Goal: Register for event/course: Sign up to attend an event or enroll in a course

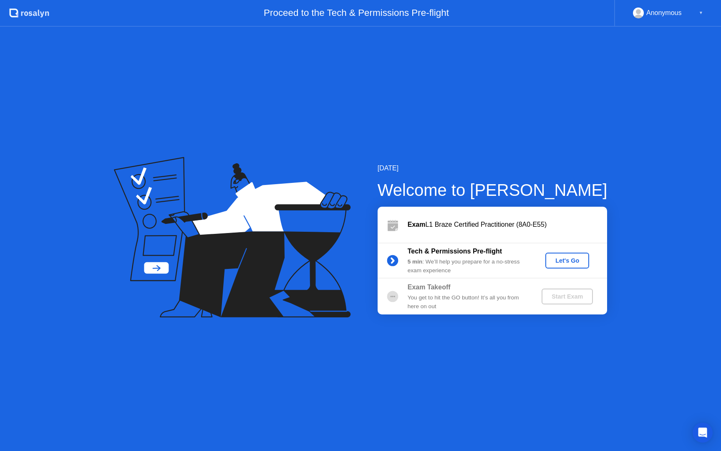
click at [559, 261] on div "Let's Go" at bounding box center [567, 260] width 37 height 7
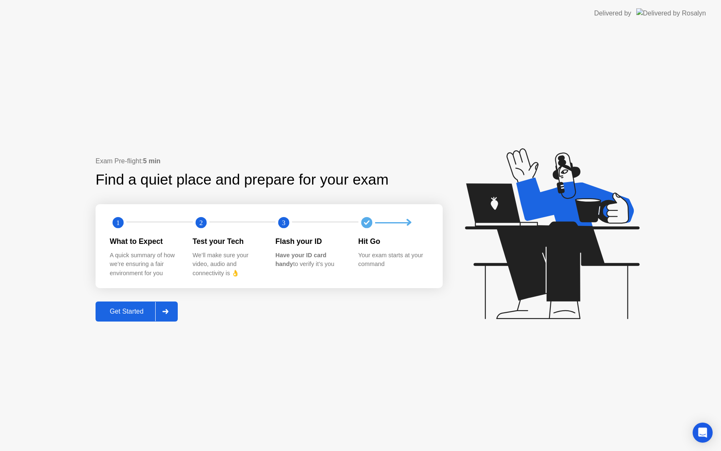
click at [134, 312] on div "Get Started" at bounding box center [126, 312] width 57 height 8
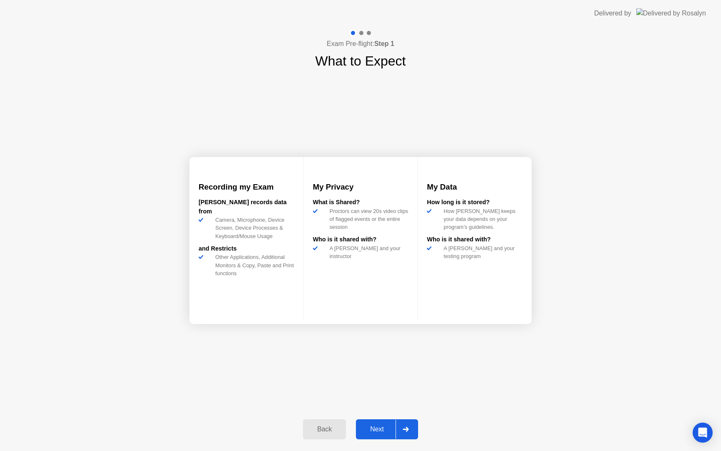
click at [381, 430] on div "Next" at bounding box center [376, 429] width 37 height 8
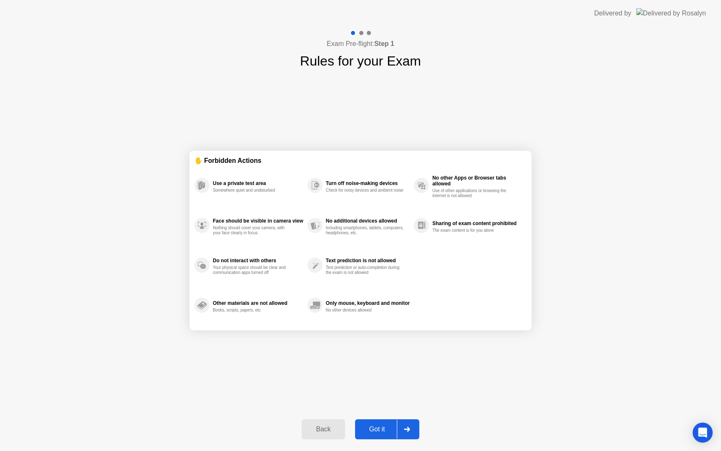
click at [378, 425] on div "Got it" at bounding box center [377, 429] width 39 height 8
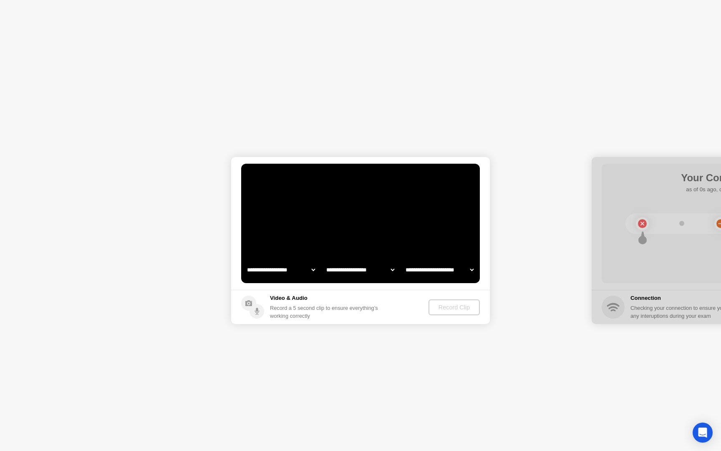
select select "**********"
select select "*******"
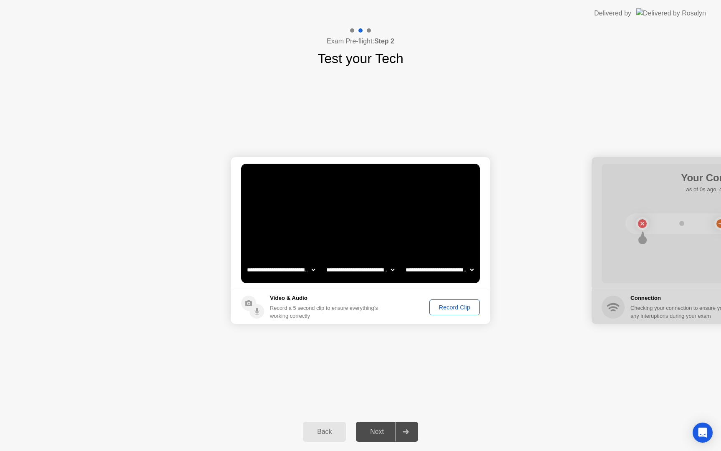
click at [454, 308] on div "Record Clip" at bounding box center [454, 307] width 45 height 7
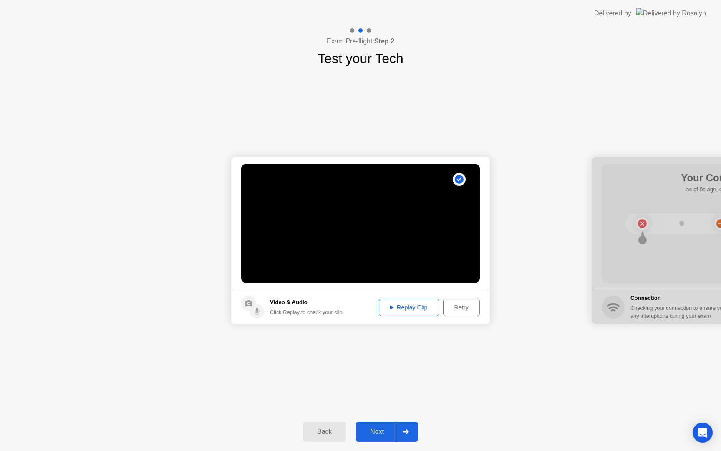
click at [386, 428] on div "Next" at bounding box center [376, 432] width 37 height 8
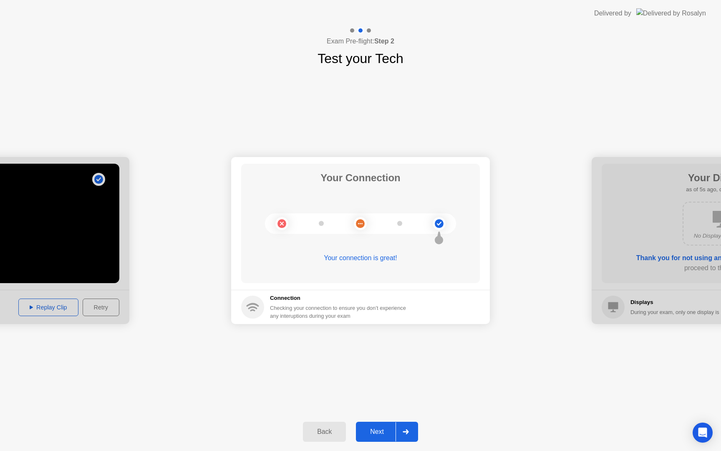
click at [387, 431] on div "Next" at bounding box center [376, 432] width 37 height 8
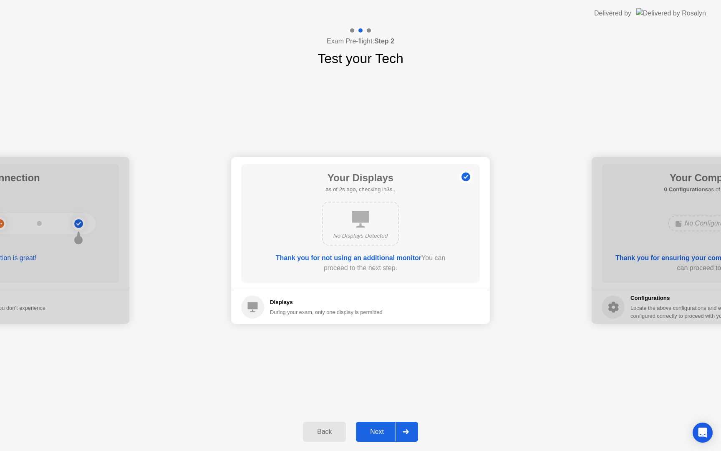
click at [381, 437] on button "Next" at bounding box center [387, 432] width 62 height 20
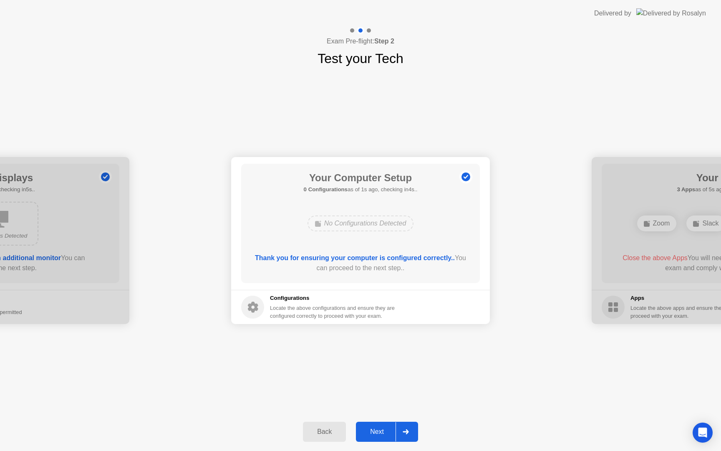
click at [373, 428] on div "Next" at bounding box center [376, 432] width 37 height 8
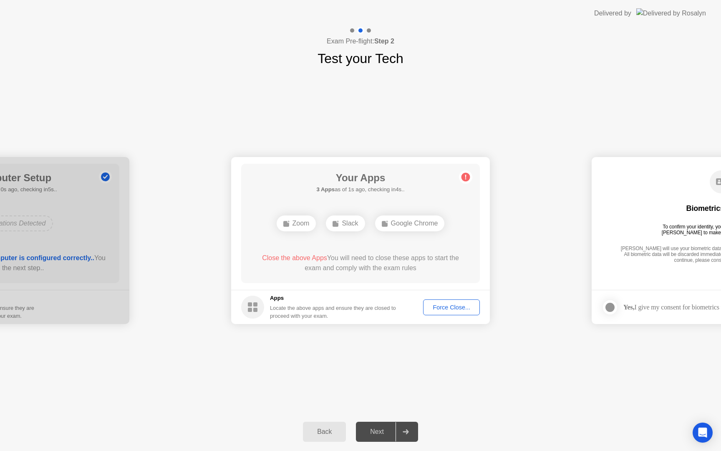
click at [329, 432] on div "Back" at bounding box center [324, 432] width 38 height 8
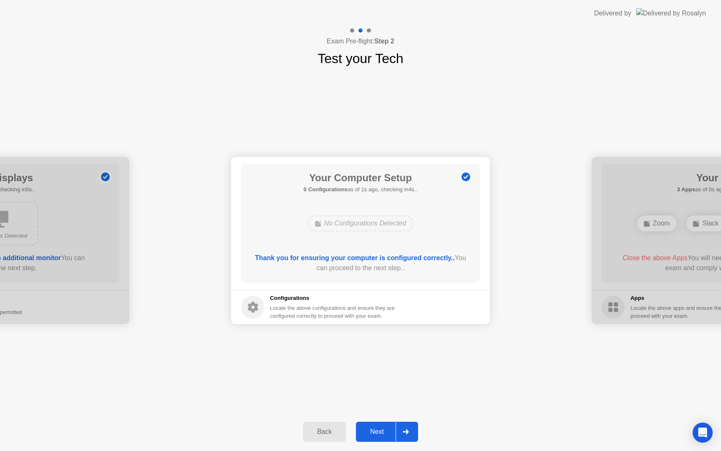
click at [364, 428] on div "Next" at bounding box center [376, 432] width 37 height 8
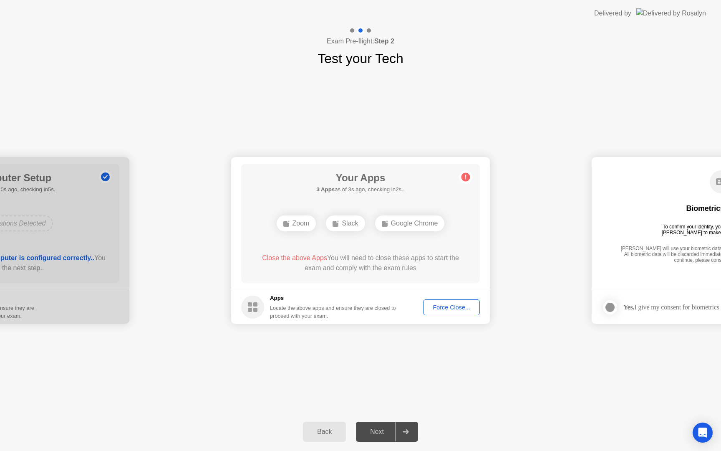
click at [438, 309] on div "Force Close..." at bounding box center [451, 307] width 51 height 7
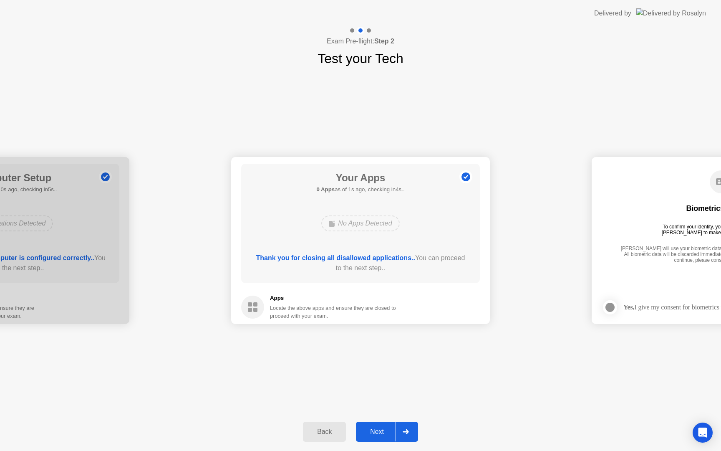
click at [376, 435] on div "Next" at bounding box center [376, 432] width 37 height 8
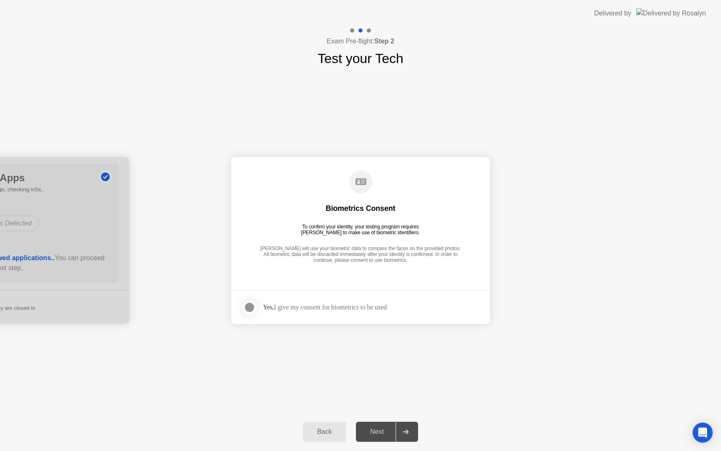
click at [328, 308] on div "Yes, I give my consent for biometrics to be used" at bounding box center [325, 307] width 124 height 8
click at [255, 308] on div at bounding box center [250, 307] width 10 height 10
click at [386, 431] on div "Next" at bounding box center [376, 432] width 37 height 8
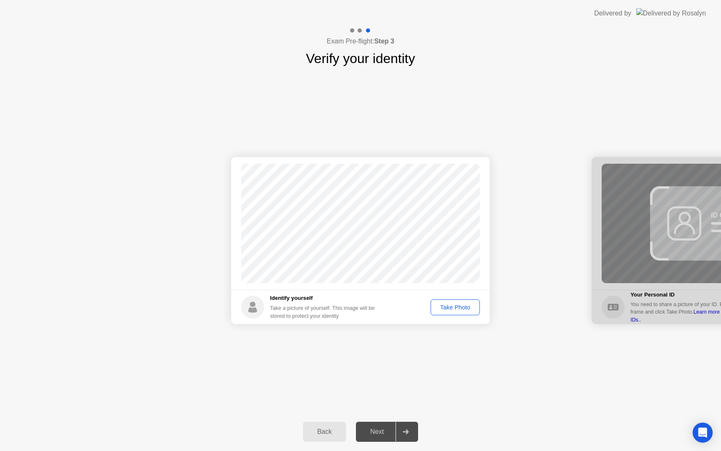
click at [456, 306] on div "Take Photo" at bounding box center [455, 307] width 43 height 7
click at [371, 426] on button "Next" at bounding box center [387, 432] width 62 height 20
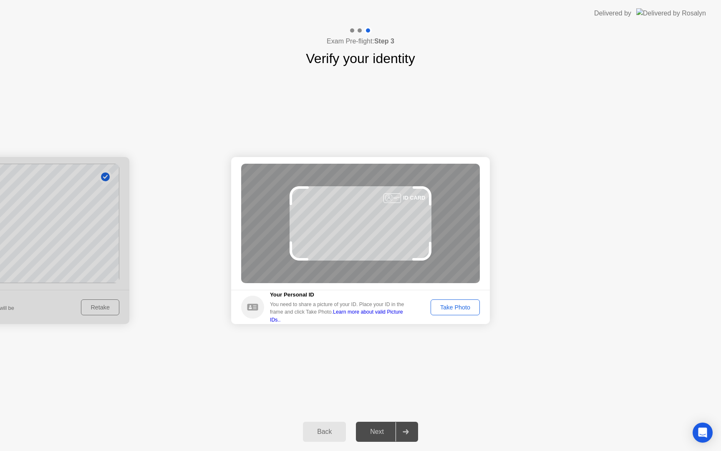
click at [463, 310] on div "Take Photo" at bounding box center [455, 307] width 43 height 7
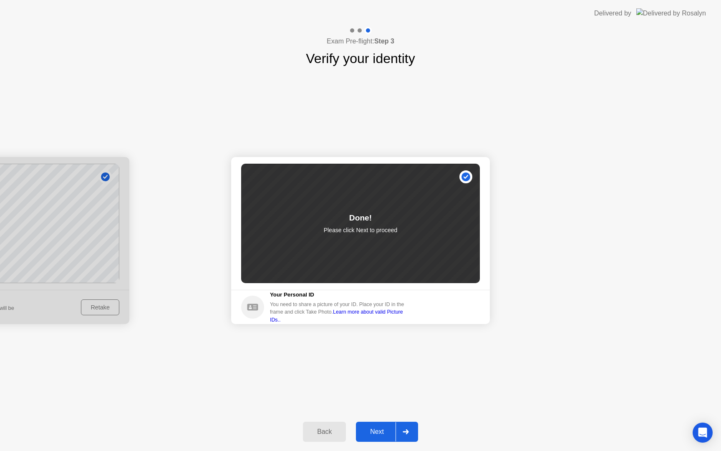
click at [371, 429] on div "Next" at bounding box center [376, 432] width 37 height 8
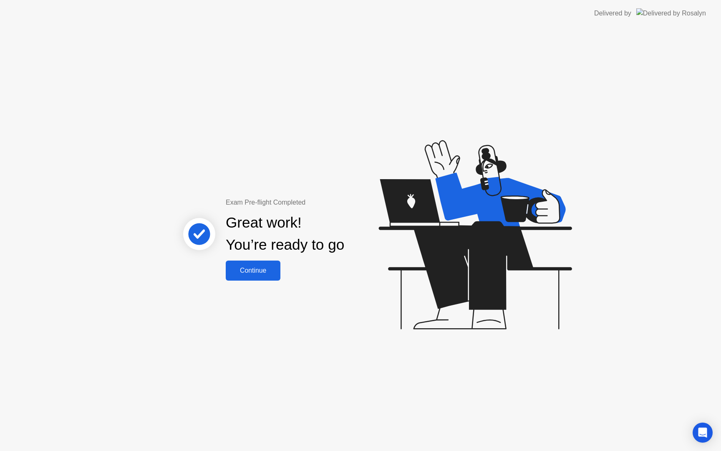
click at [265, 268] on div "Continue" at bounding box center [253, 271] width 50 height 8
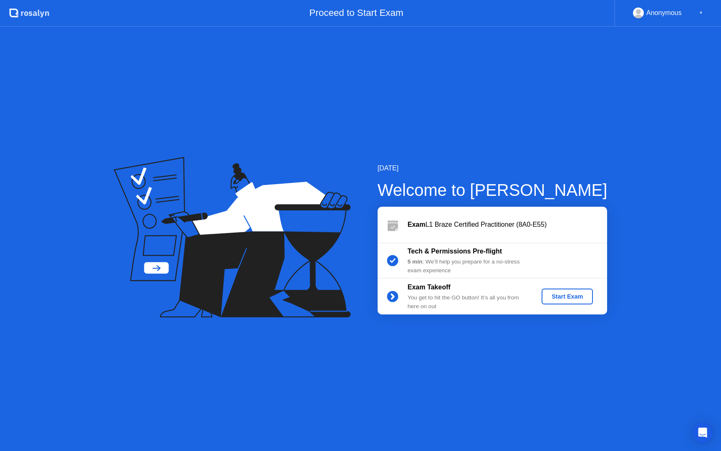
click at [563, 299] on div "Start Exam" at bounding box center [567, 296] width 45 height 7
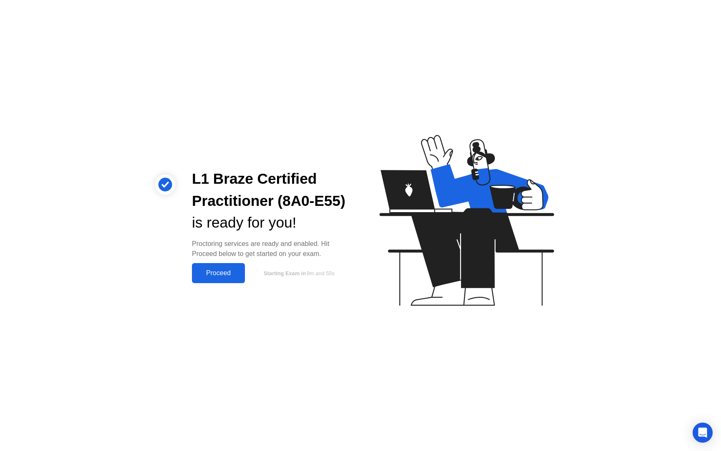
click at [210, 274] on div "Proceed" at bounding box center [218, 273] width 48 height 8
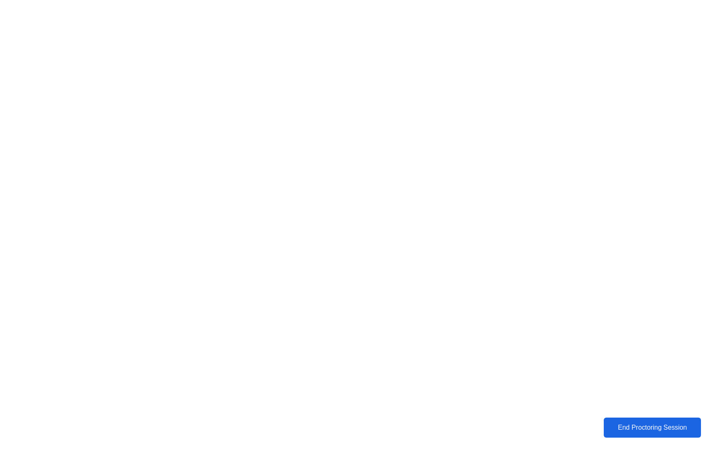
click at [621, 426] on div "End Proctoring Session" at bounding box center [652, 428] width 92 height 8
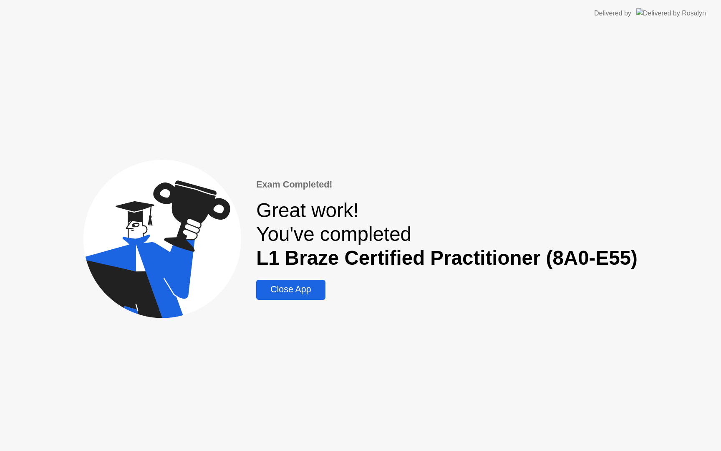
click at [309, 293] on div "Close App" at bounding box center [291, 289] width 64 height 10
